Goal: Task Accomplishment & Management: Manage account settings

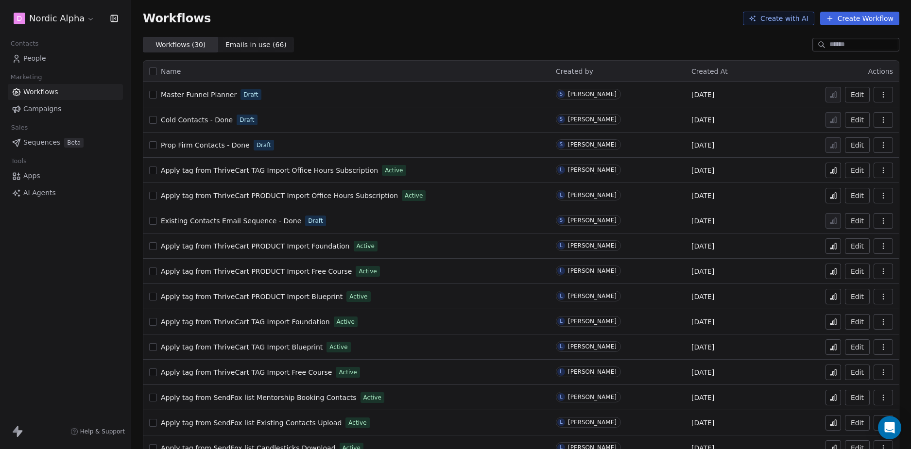
scroll to position [399, 0]
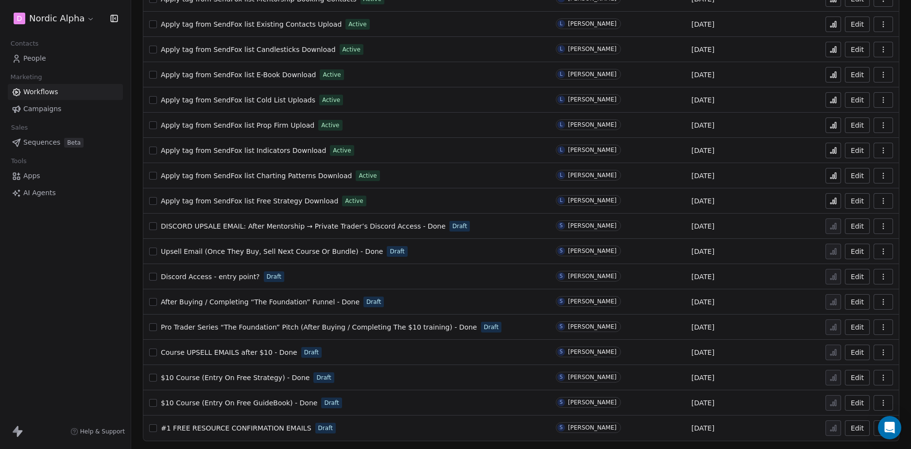
drag, startPoint x: 101, startPoint y: 291, endPoint x: 97, endPoint y: 283, distance: 8.5
click at [101, 291] on div "D Nordic Alpha Contacts People Marketing Workflows Campaigns Sales Sequences Be…" at bounding box center [65, 224] width 131 height 449
click at [103, 279] on div "D Nordic Alpha Contacts People Marketing Workflows Campaigns Sales Sequences Be…" at bounding box center [65, 224] width 131 height 449
click at [102, 279] on div "D Nordic Alpha Contacts People Marketing Workflows Campaigns Sales Sequences Be…" at bounding box center [65, 224] width 131 height 449
click at [100, 279] on div "D Nordic Alpha Contacts People Marketing Workflows Campaigns Sales Sequences Be…" at bounding box center [65, 224] width 131 height 449
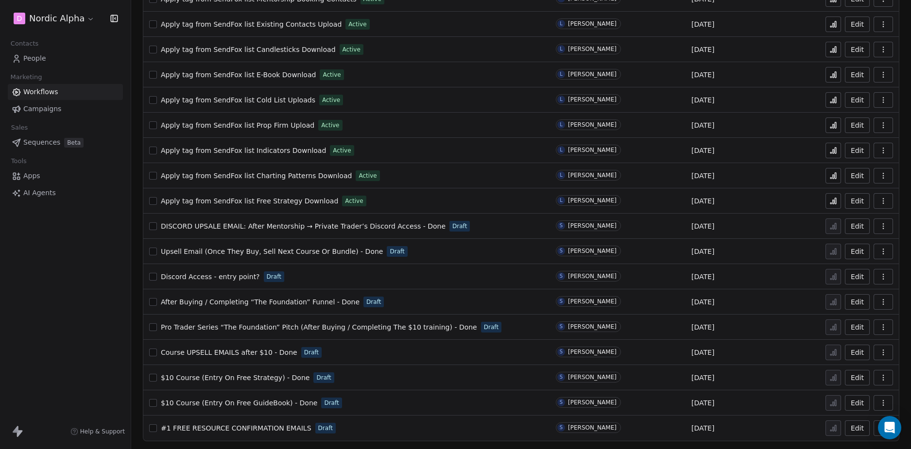
click at [99, 279] on div "D Nordic Alpha Contacts People Marketing Workflows Campaigns Sales Sequences Be…" at bounding box center [65, 224] width 131 height 449
click at [102, 277] on div "D Nordic Alpha Contacts People Marketing Workflows Campaigns Sales Sequences Be…" at bounding box center [65, 224] width 131 height 449
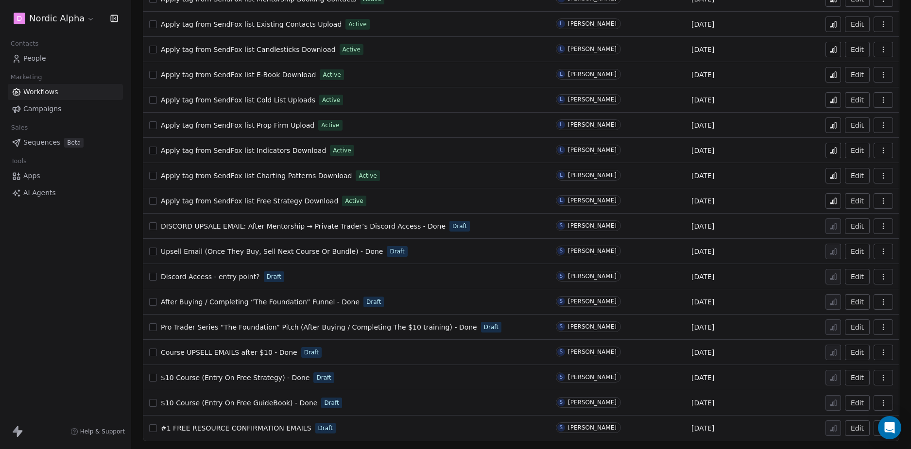
click at [58, 276] on div "D Nordic Alpha Contacts People Marketing Workflows Campaigns Sales Sequences Be…" at bounding box center [65, 224] width 131 height 449
click at [86, 299] on div "D Nordic Alpha Contacts People Marketing Workflows Campaigns Sales Sequences Be…" at bounding box center [65, 224] width 131 height 449
click at [266, 403] on span "$10 Course (Entry On Free GuideBook) - Done" at bounding box center [239, 403] width 156 height 8
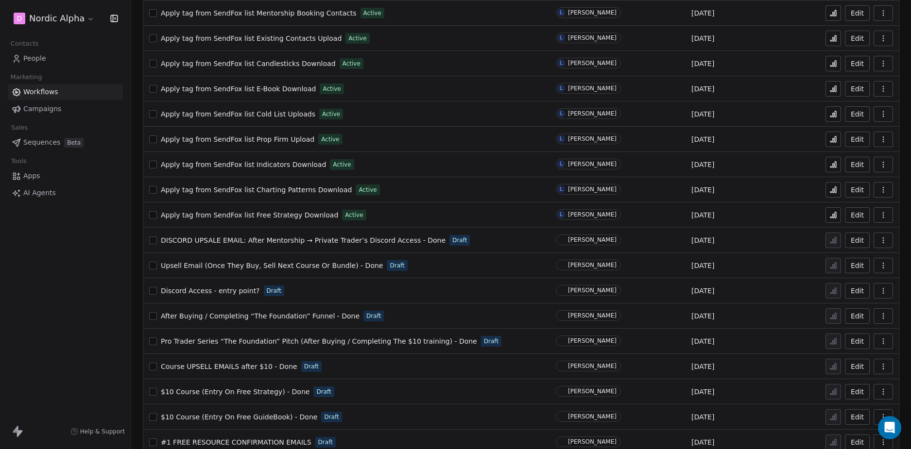
scroll to position [399, 0]
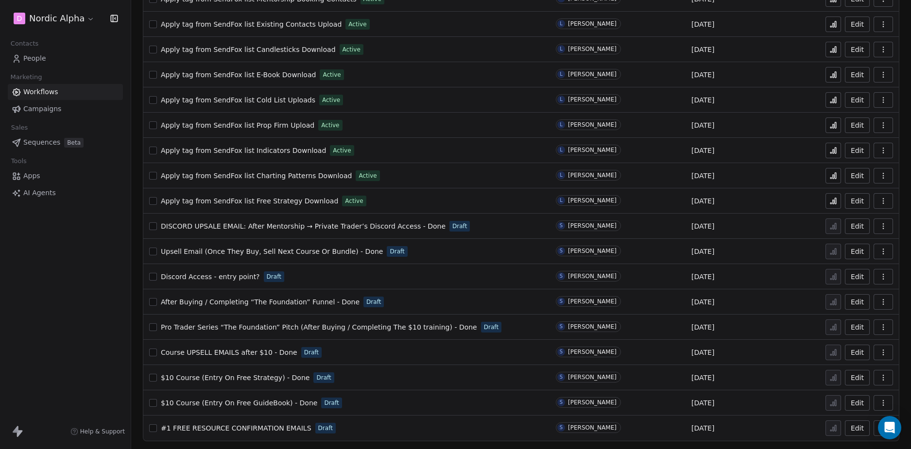
click at [255, 378] on span "$10 Course (Entry On Free Strategy) - Done" at bounding box center [235, 378] width 149 height 8
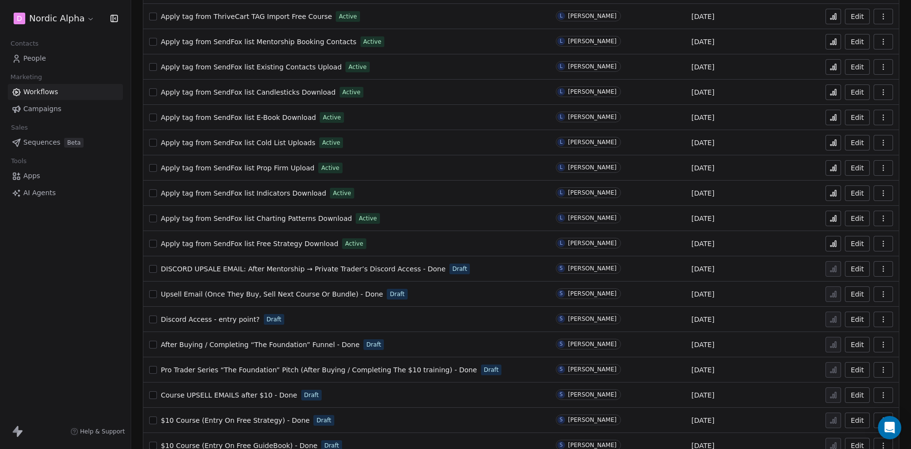
scroll to position [399, 0]
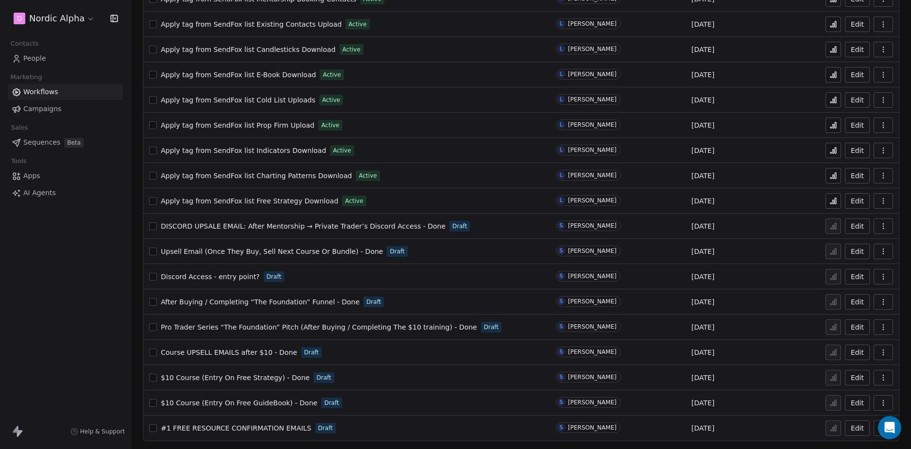
click at [301, 430] on div "#1 FREE RESOURCE CONFIRMATION EMAILS Draft" at bounding box center [346, 429] width 395 height 14
click at [278, 428] on span "#1 FREE RESOURCE CONFIRMATION EMAILS" at bounding box center [236, 429] width 151 height 8
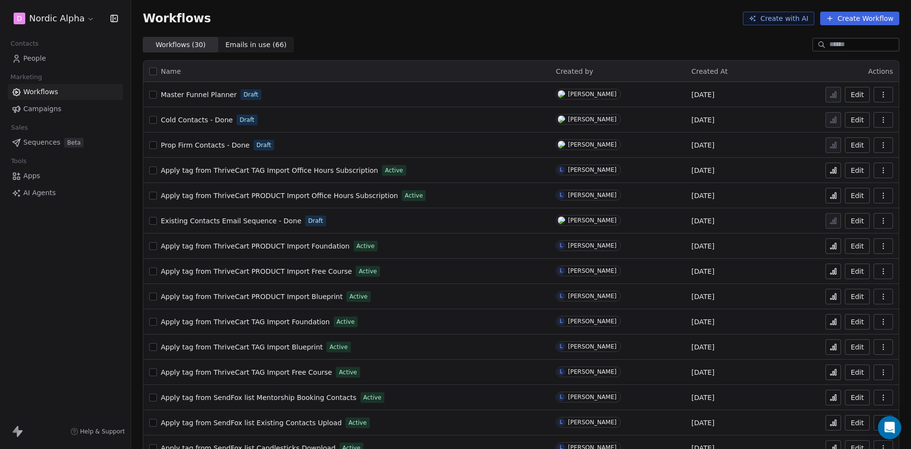
click at [45, 295] on div "D Nordic Alpha Contacts People Marketing Workflows Campaigns Sales Sequences Be…" at bounding box center [65, 224] width 131 height 449
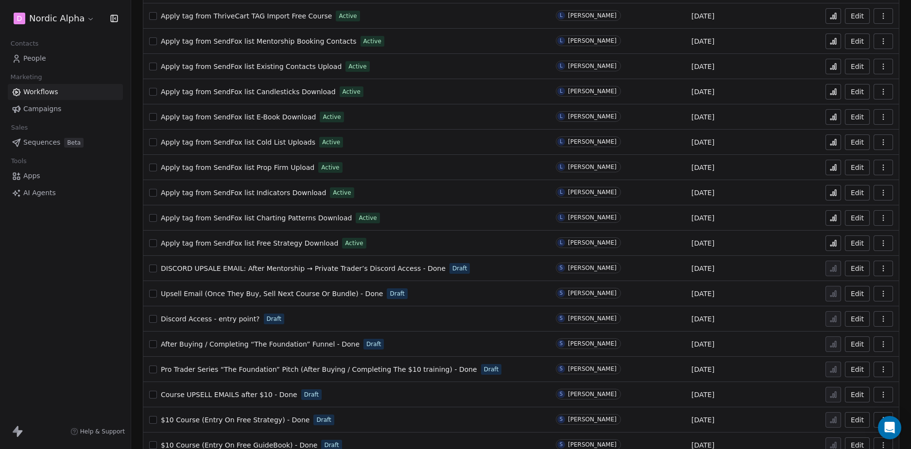
scroll to position [399, 0]
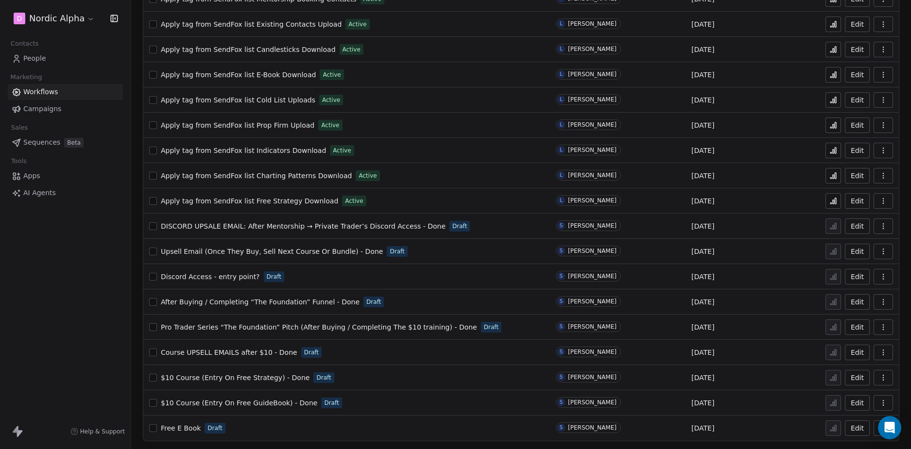
click at [78, 308] on div "D Nordic Alpha Contacts People Marketing Workflows Campaigns Sales Sequences Be…" at bounding box center [65, 224] width 131 height 449
click at [56, 299] on div "D Nordic Alpha Contacts People Marketing Workflows Campaigns Sales Sequences Be…" at bounding box center [65, 224] width 131 height 449
click at [96, 280] on div "D Nordic Alpha Contacts People Marketing Workflows Campaigns Sales Sequences Be…" at bounding box center [65, 224] width 131 height 449
click at [71, 295] on div "D Nordic Alpha Contacts People Marketing Workflows Campaigns Sales Sequences Be…" at bounding box center [65, 224] width 131 height 449
click at [60, 357] on div "D Nordic Alpha Contacts People Marketing Workflows Campaigns Sales Sequences Be…" at bounding box center [65, 224] width 131 height 449
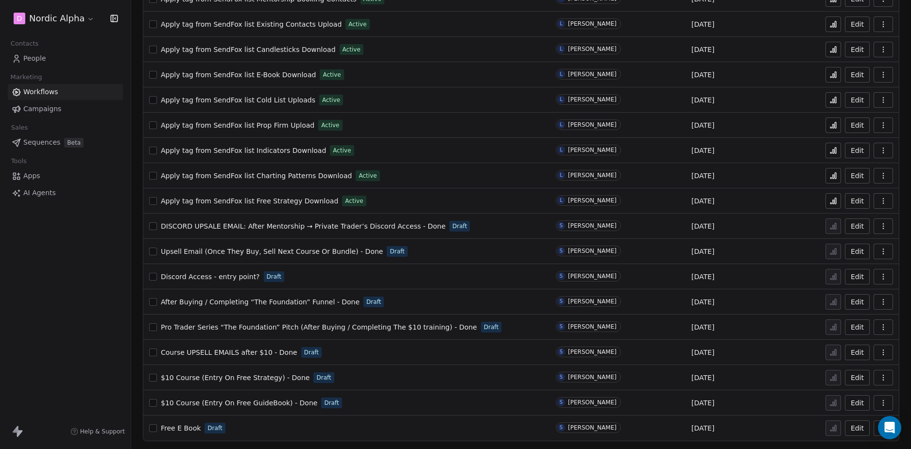
click at [96, 344] on div "D Nordic Alpha Contacts People Marketing Workflows Campaigns Sales Sequences Be…" at bounding box center [65, 224] width 131 height 449
click at [101, 340] on div "D Nordic Alpha Contacts People Marketing Workflows Campaigns Sales Sequences Be…" at bounding box center [65, 224] width 131 height 449
click at [79, 284] on div "D Nordic Alpha Contacts People Marketing Workflows Campaigns Sales Sequences Be…" at bounding box center [65, 224] width 131 height 449
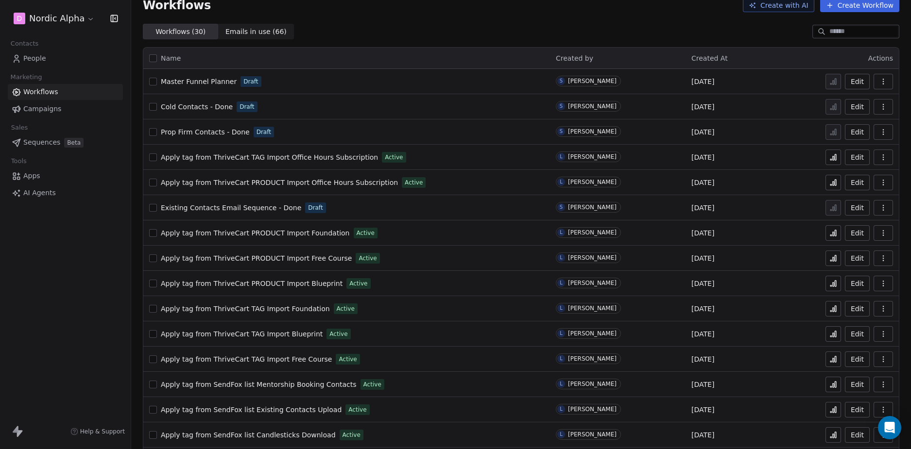
scroll to position [0, 0]
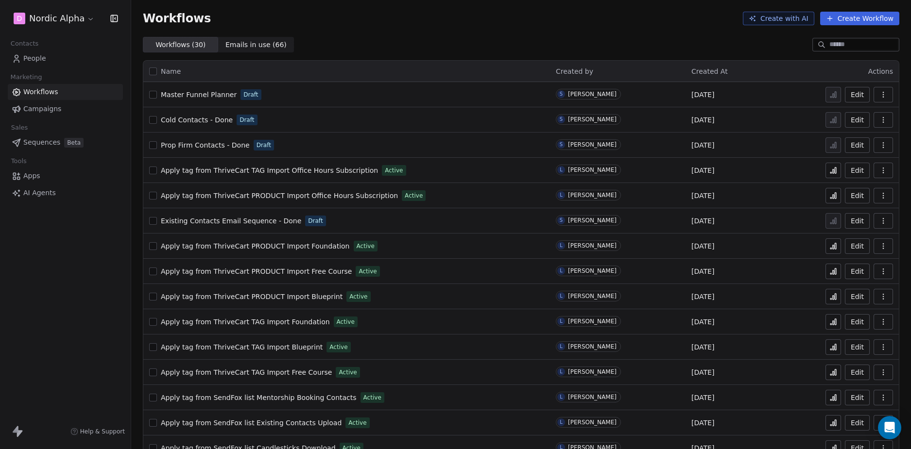
click at [151, 95] on button "button" at bounding box center [153, 95] width 8 height 8
click at [879, 92] on icon "button" at bounding box center [883, 95] width 8 height 8
click at [836, 162] on span "Delete" at bounding box center [846, 165] width 22 height 10
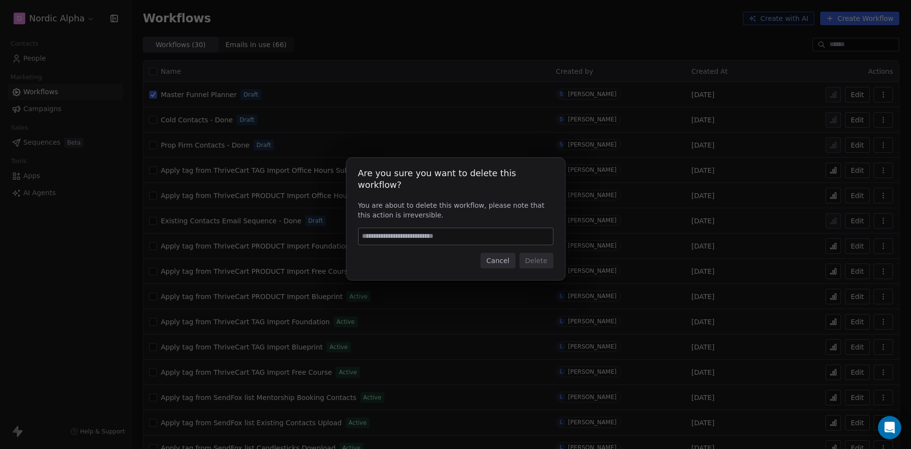
click at [464, 230] on input at bounding box center [456, 236] width 194 height 17
type input "******"
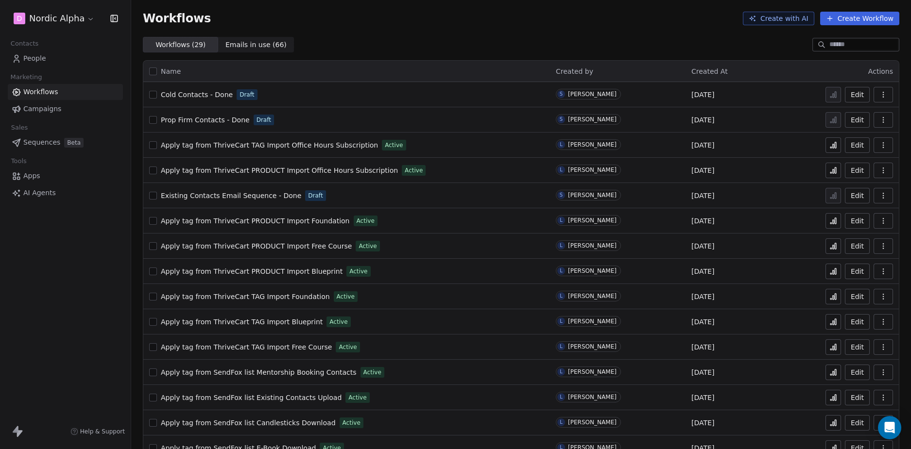
click at [78, 289] on div "D Nordic Alpha Contacts People Marketing Workflows Campaigns Sales Sequences Be…" at bounding box center [65, 224] width 131 height 449
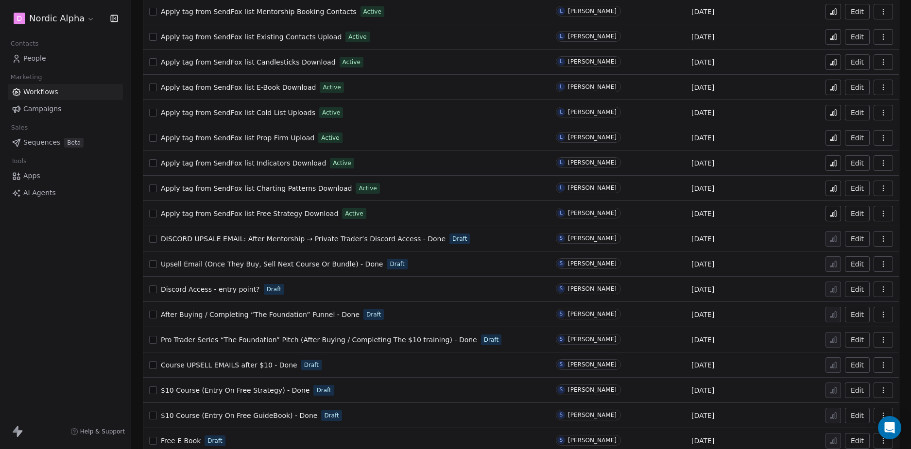
scroll to position [374, 0]
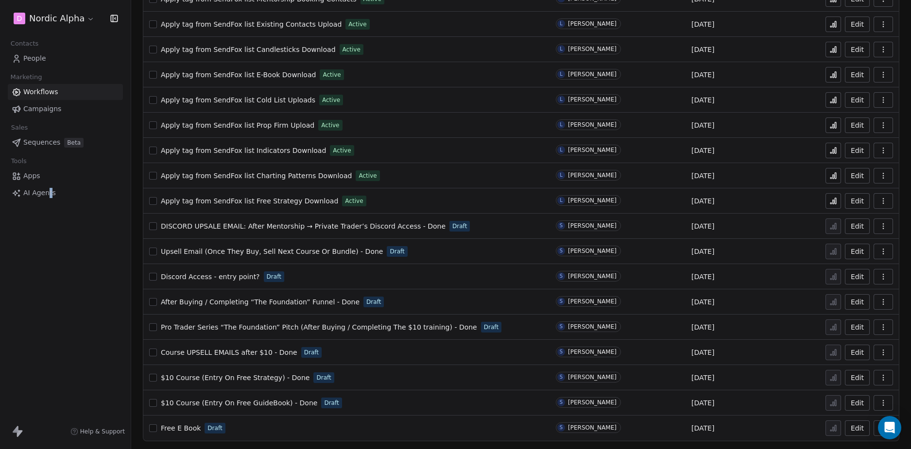
drag, startPoint x: 49, startPoint y: 264, endPoint x: 317, endPoint y: 0, distance: 375.9
click at [52, 264] on div "D Nordic Alpha Contacts People Marketing Workflows Campaigns Sales Sequences Be…" at bounding box center [65, 224] width 131 height 449
click at [88, 290] on div "D Nordic Alpha Contacts People Marketing Workflows Campaigns Sales Sequences Be…" at bounding box center [65, 224] width 131 height 449
click at [79, 278] on div "D Nordic Alpha Contacts People Marketing Workflows Campaigns Sales Sequences Be…" at bounding box center [65, 224] width 131 height 449
click at [59, 290] on div "D Nordic Alpha Contacts People Marketing Workflows Campaigns Sales Sequences Be…" at bounding box center [65, 224] width 131 height 449
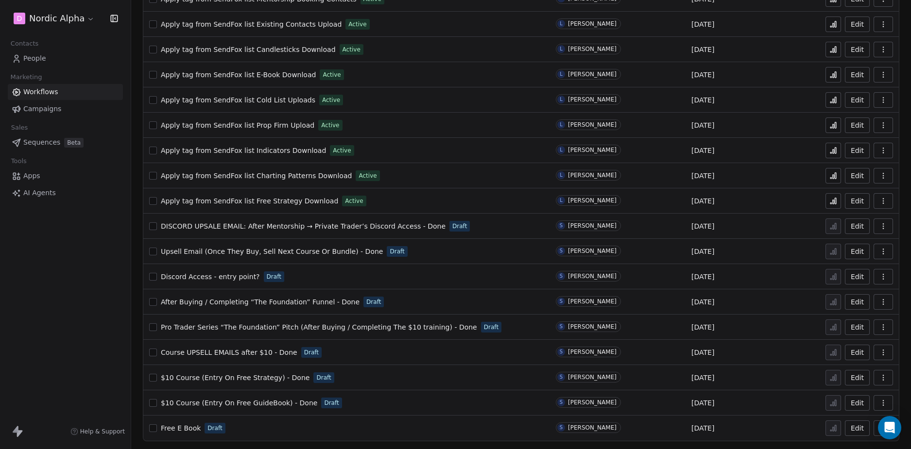
click at [60, 290] on div "D Nordic Alpha Contacts People Marketing Workflows Campaigns Sales Sequences Be…" at bounding box center [65, 224] width 131 height 449
drag, startPoint x: 103, startPoint y: 352, endPoint x: 78, endPoint y: 376, distance: 35.1
click at [103, 352] on div "D Nordic Alpha Contacts People Marketing Workflows Campaigns Sales Sequences Be…" at bounding box center [65, 224] width 131 height 449
click at [879, 428] on icon "button" at bounding box center [883, 429] width 8 height 8
click at [850, 379] on div "Duplicate" at bounding box center [851, 374] width 62 height 16
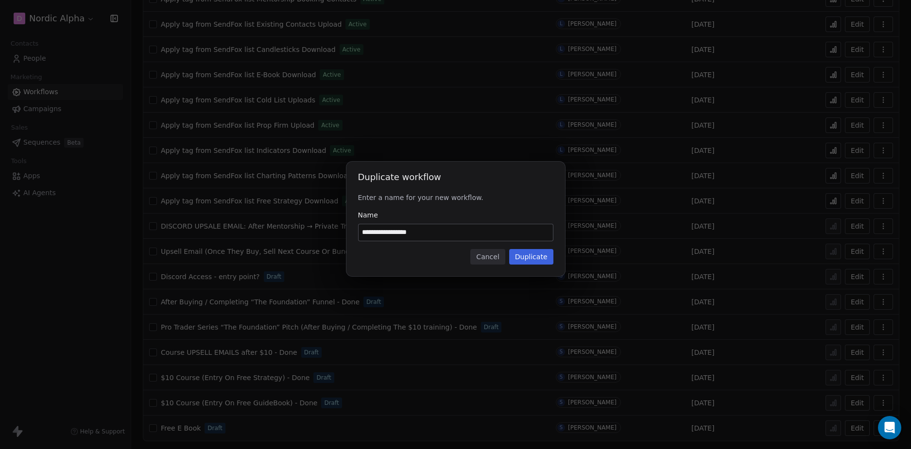
drag, startPoint x: 397, startPoint y: 232, endPoint x: 376, endPoint y: 233, distance: 21.4
click at [376, 233] on input "**********" at bounding box center [456, 232] width 194 height 17
type input "**********"
click at [411, 260] on div "Cancel Duplicate" at bounding box center [455, 257] width 195 height 16
click at [530, 260] on button "Duplicate" at bounding box center [531, 257] width 44 height 16
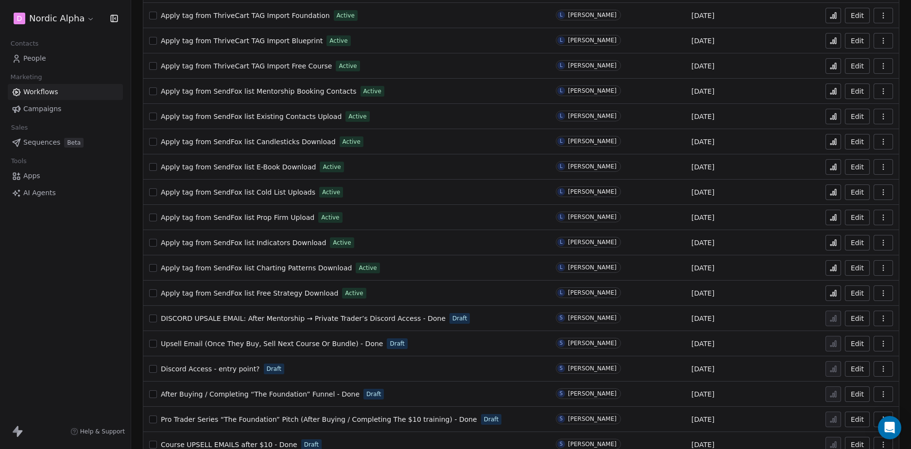
scroll to position [107, 0]
